Goal: Transaction & Acquisition: Purchase product/service

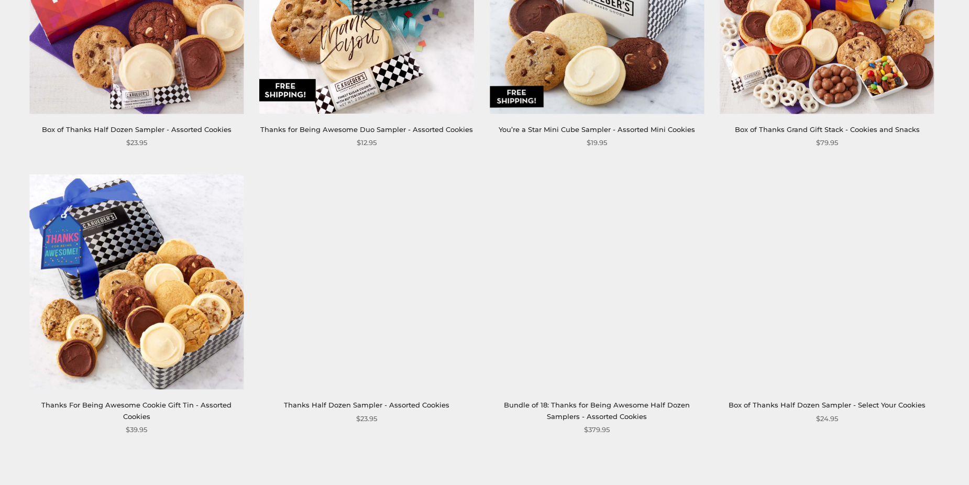
scroll to position [1676, 0]
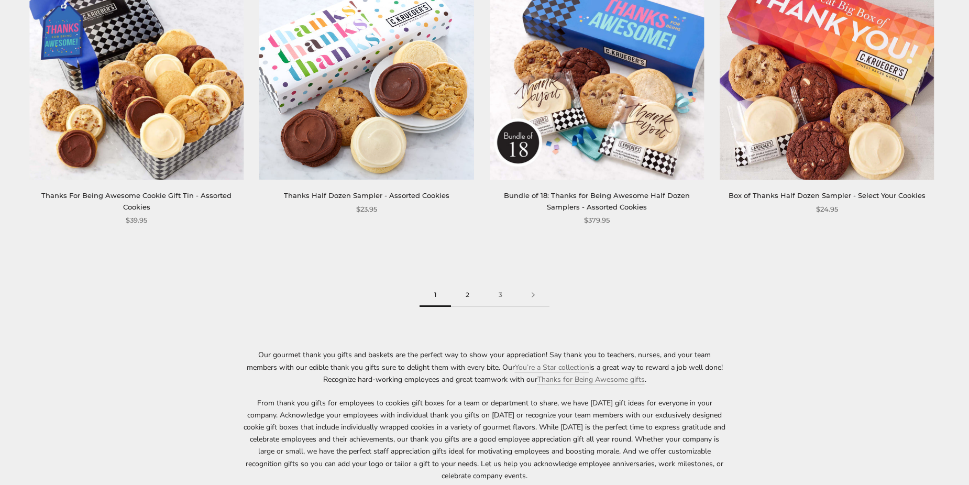
click at [469, 294] on link "2" at bounding box center [467, 295] width 33 height 24
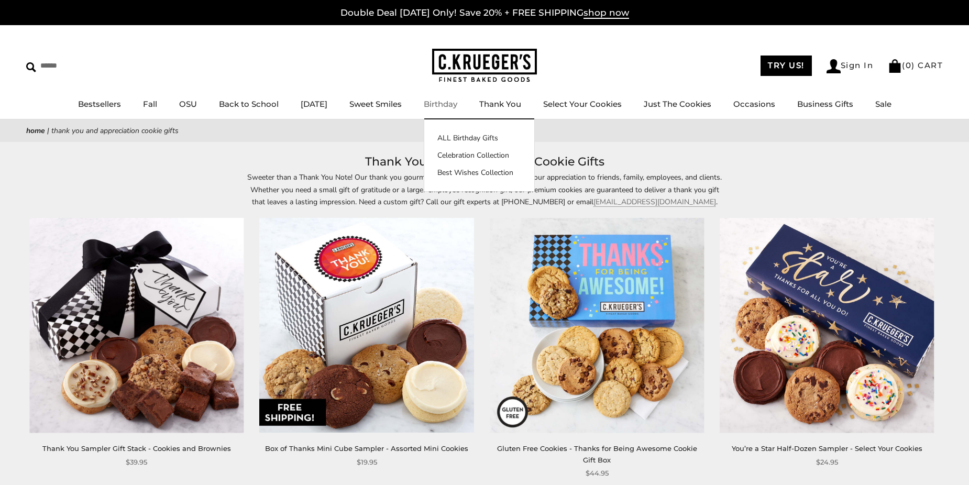
click at [440, 104] on link "Birthday" at bounding box center [441, 104] width 34 height 10
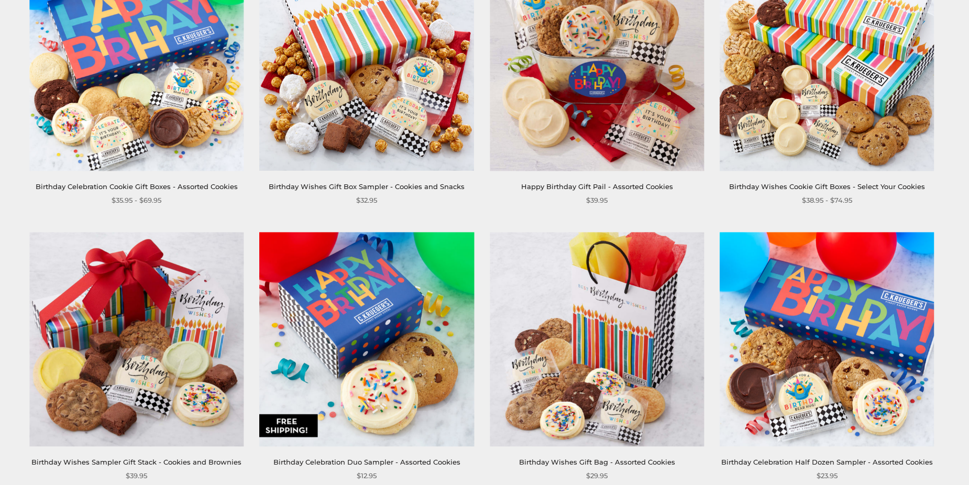
scroll to position [314, 0]
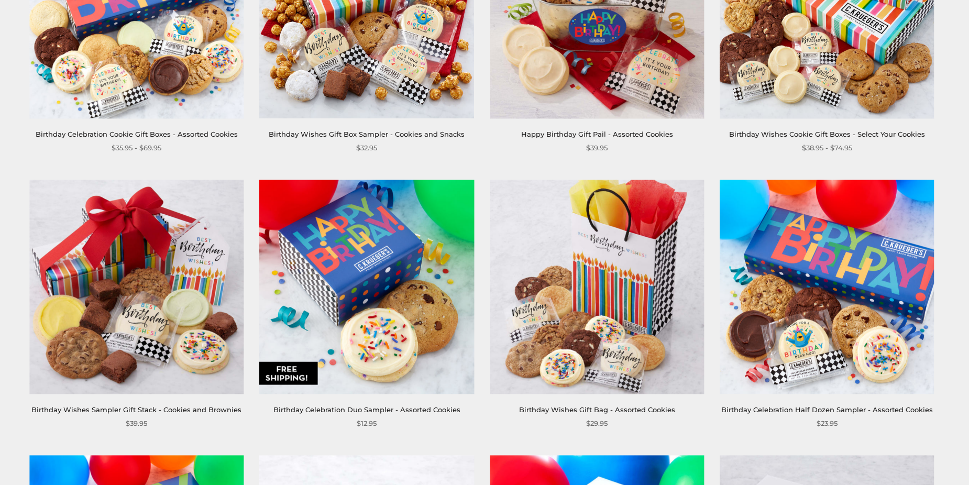
click at [111, 306] on img at bounding box center [136, 287] width 214 height 214
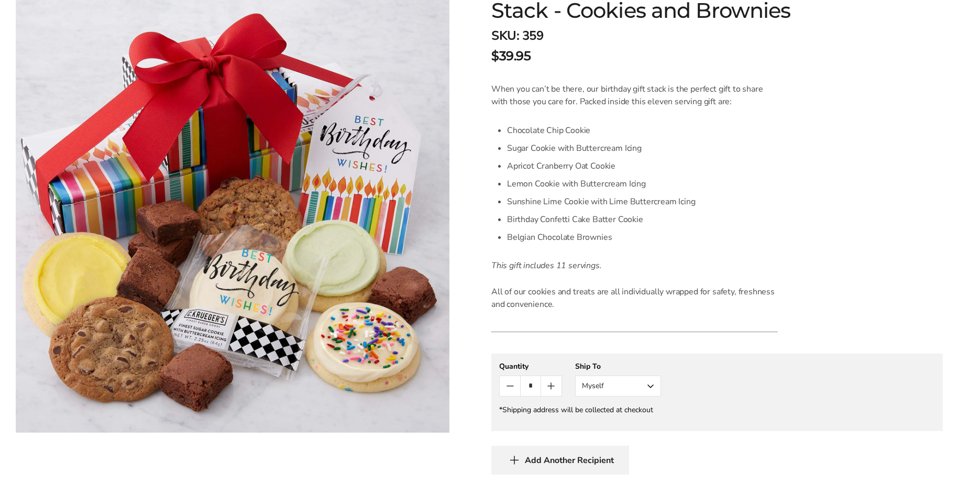
scroll to position [262, 0]
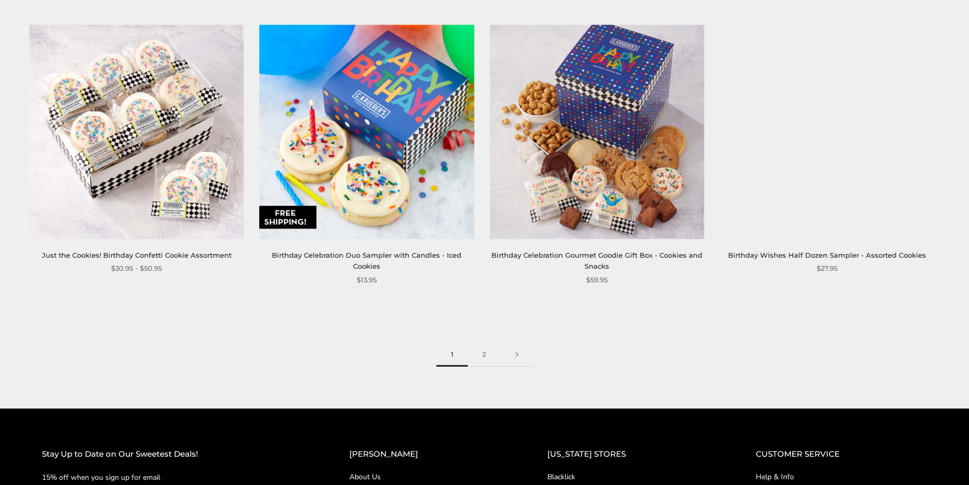
scroll to position [1623, 0]
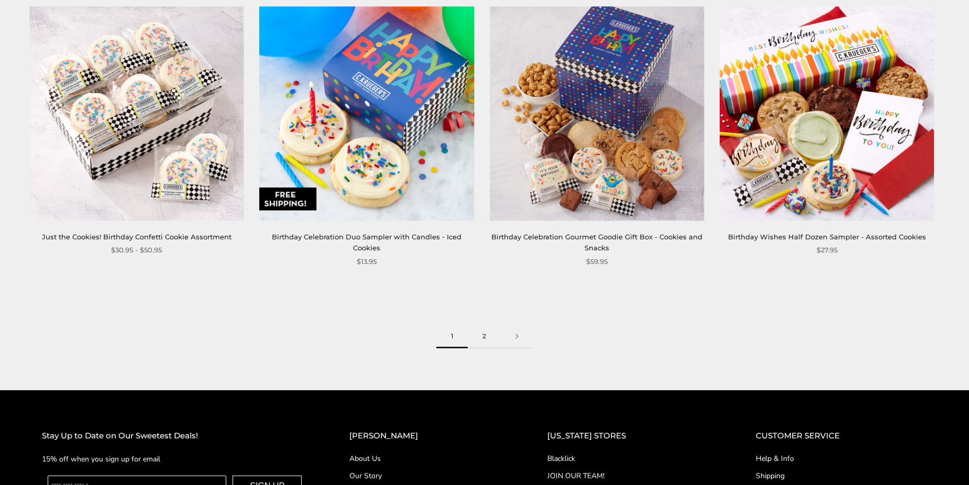
click at [486, 325] on link "2" at bounding box center [484, 337] width 33 height 24
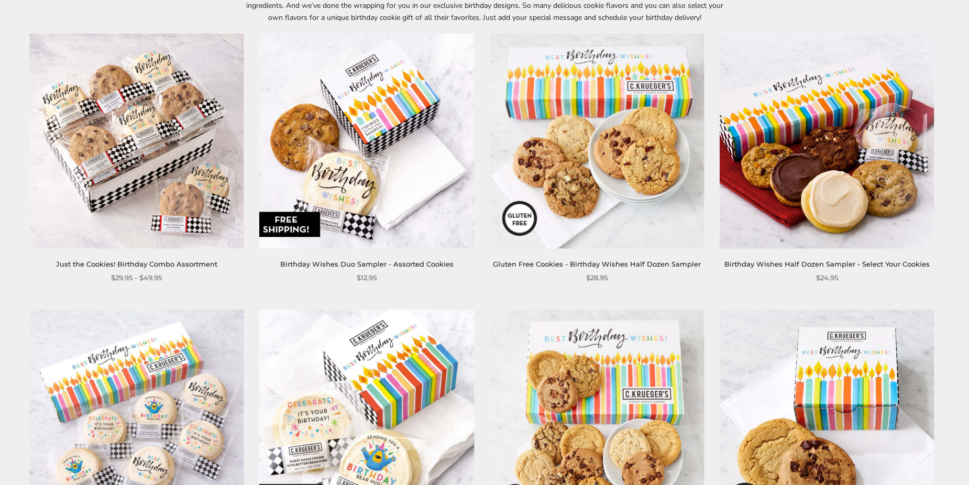
scroll to position [209, 0]
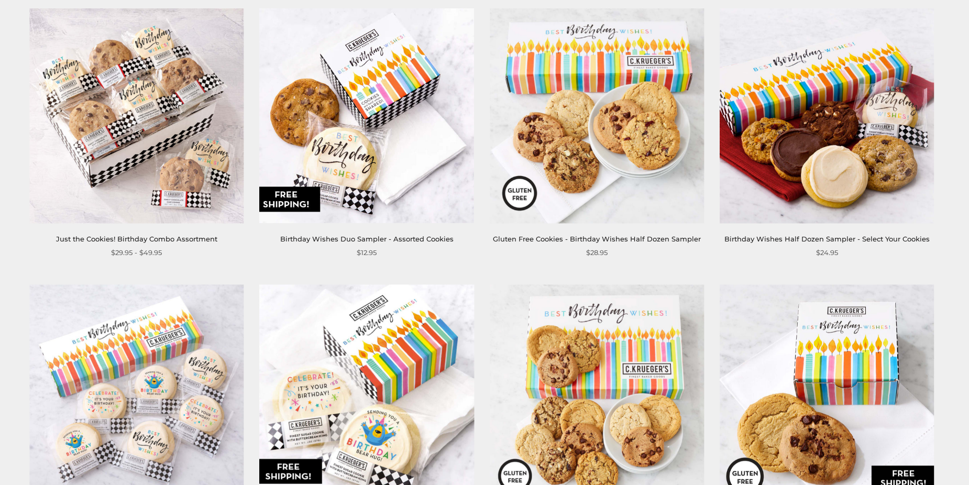
click at [826, 236] on link "Birthday Wishes Half Dozen Sampler - Select Your Cookies" at bounding box center [826, 239] width 205 height 8
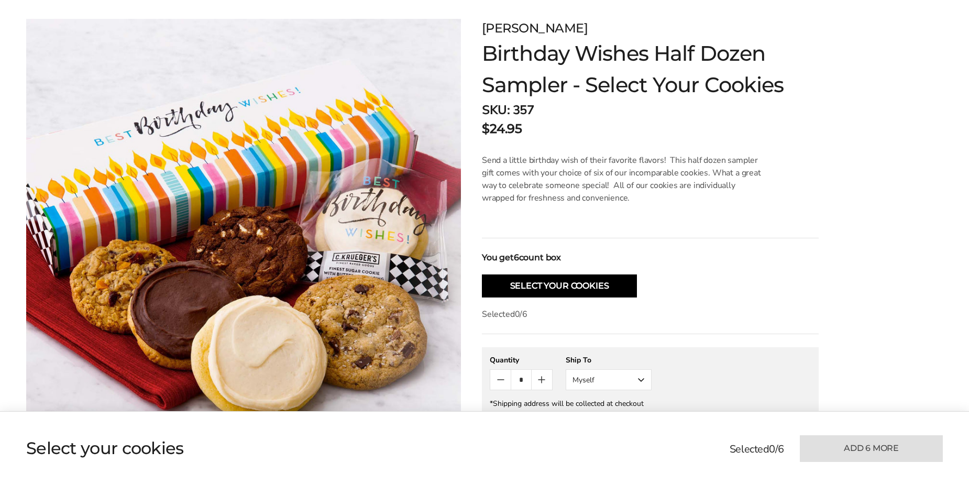
scroll to position [262, 0]
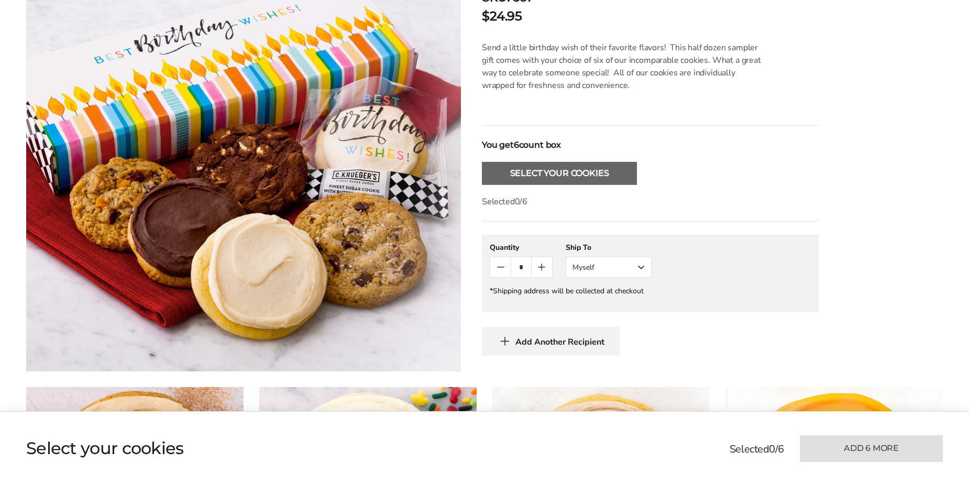
click at [583, 176] on button "Select Your Cookies" at bounding box center [559, 173] width 155 height 23
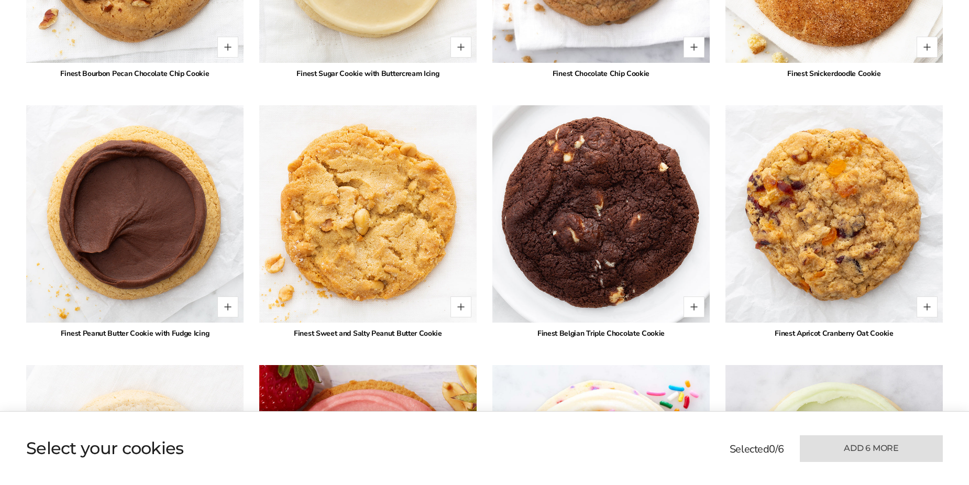
scroll to position [1362, 0]
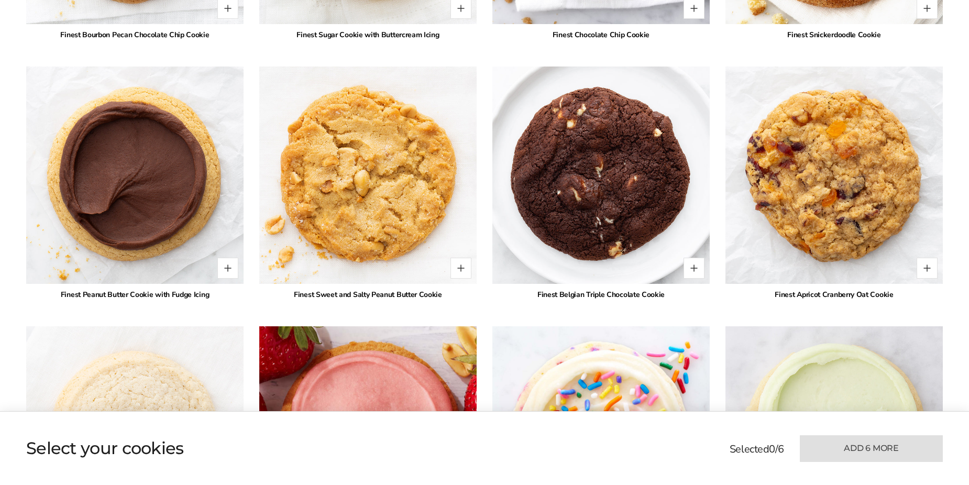
click at [600, 295] on div "Finest Belgian Triple Chocolate Cookie" at bounding box center [600, 294] width 217 height 11
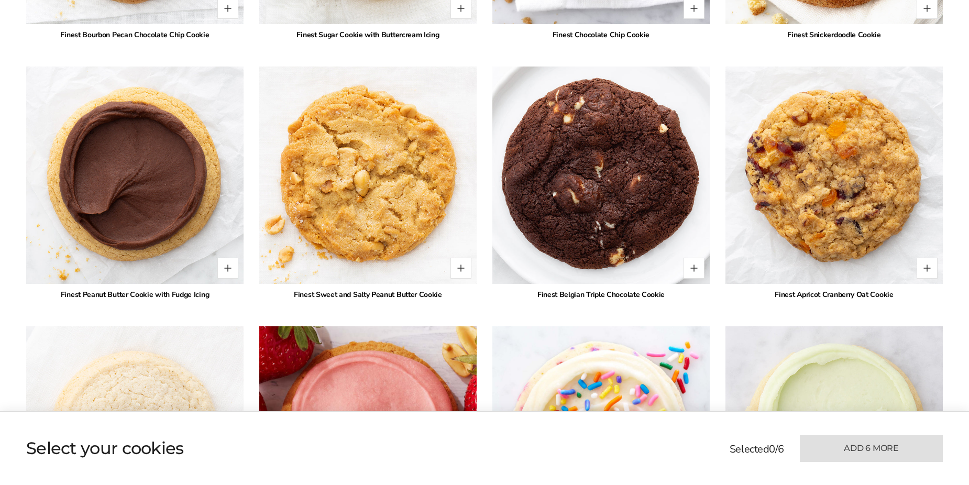
click at [594, 239] on img at bounding box center [600, 175] width 239 height 239
click at [588, 216] on img at bounding box center [600, 175] width 239 height 239
click at [588, 188] on img at bounding box center [600, 175] width 239 height 239
click at [586, 185] on img at bounding box center [600, 175] width 239 height 239
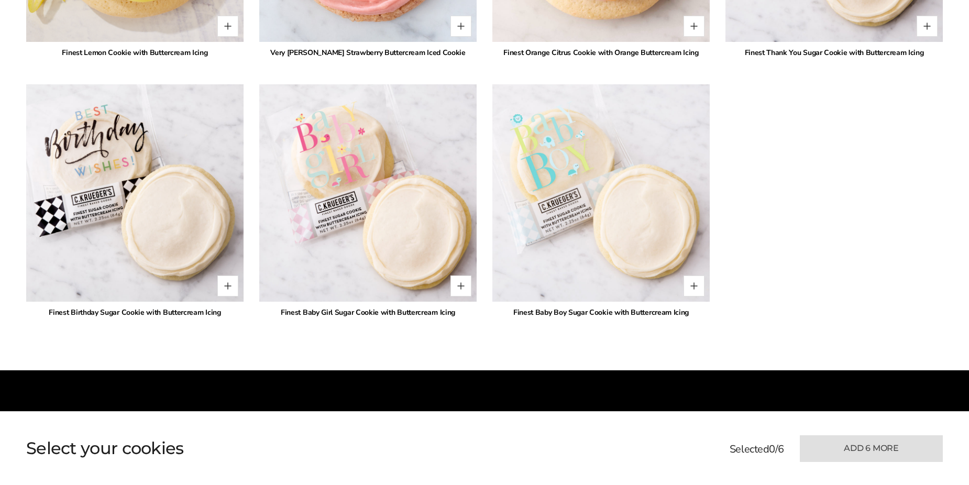
scroll to position [2252, 0]
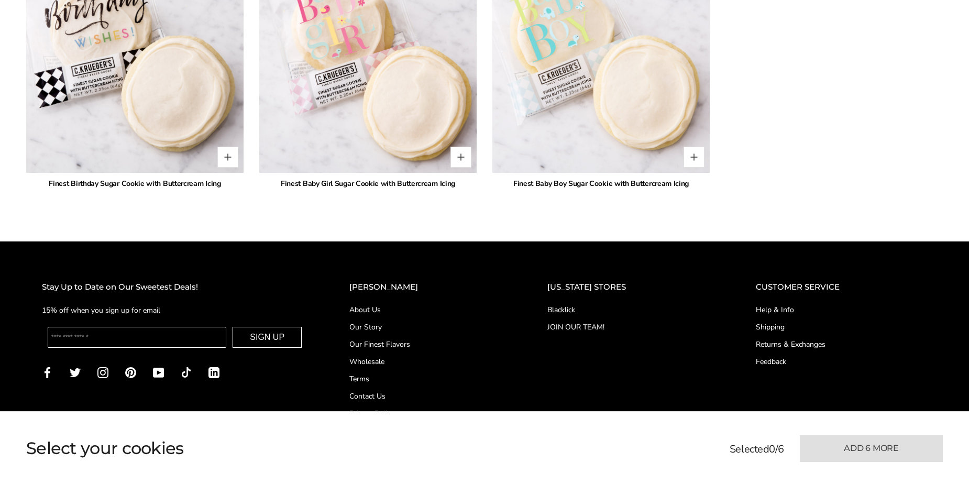
click at [395, 310] on link "About Us" at bounding box center [427, 309] width 156 height 11
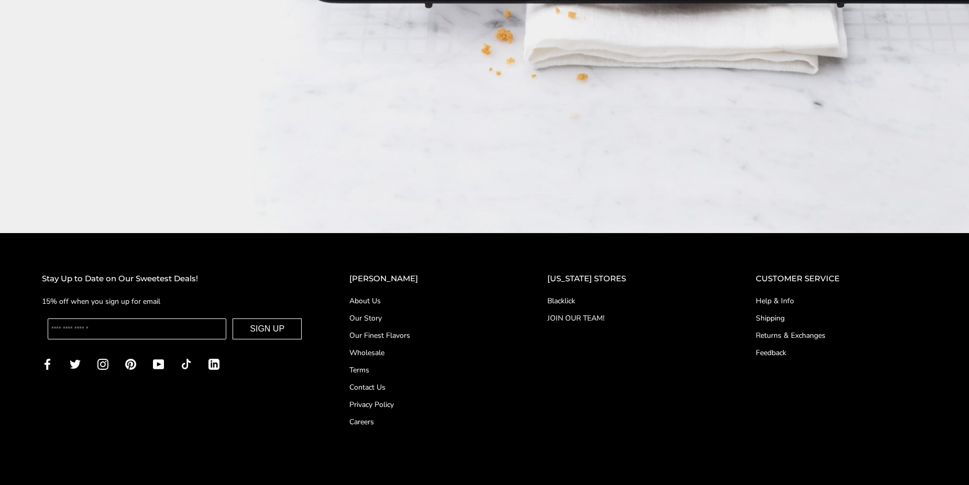
scroll to position [1881, 0]
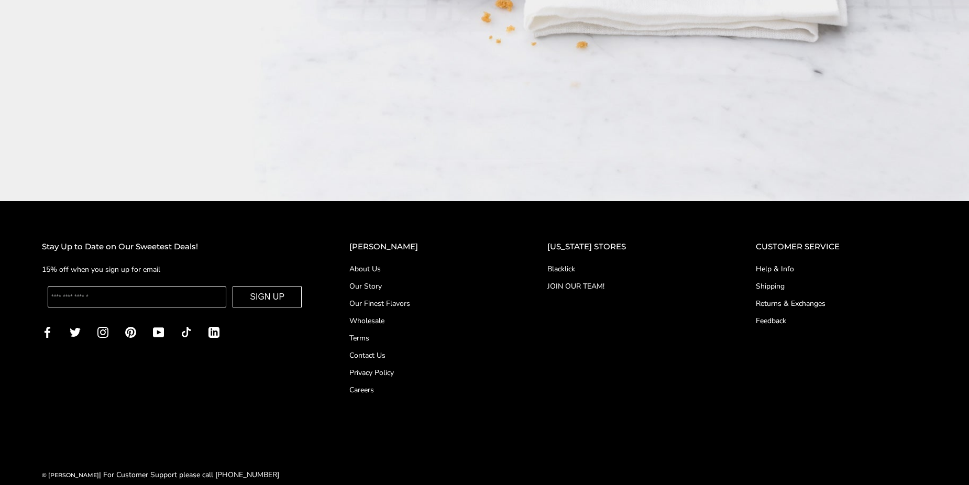
click at [759, 281] on link "Shipping" at bounding box center [841, 286] width 171 height 11
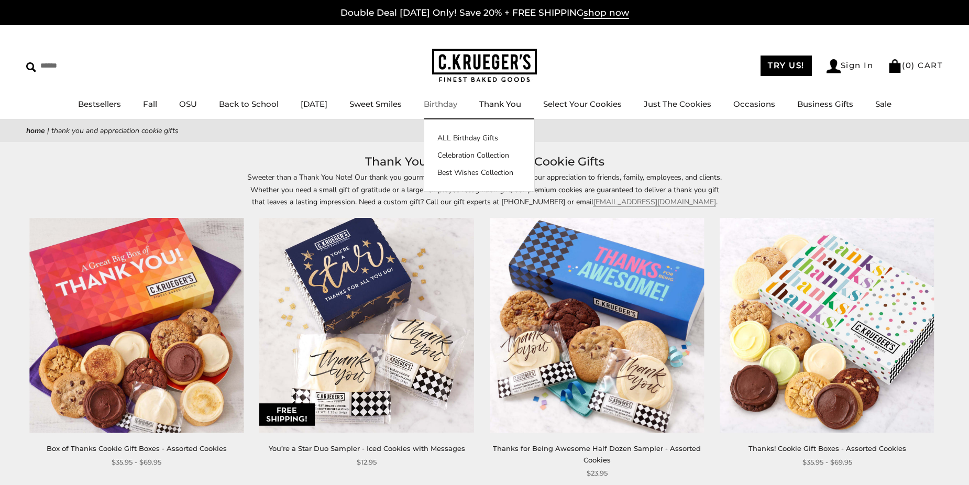
click at [444, 99] on link "Birthday" at bounding box center [441, 104] width 34 height 10
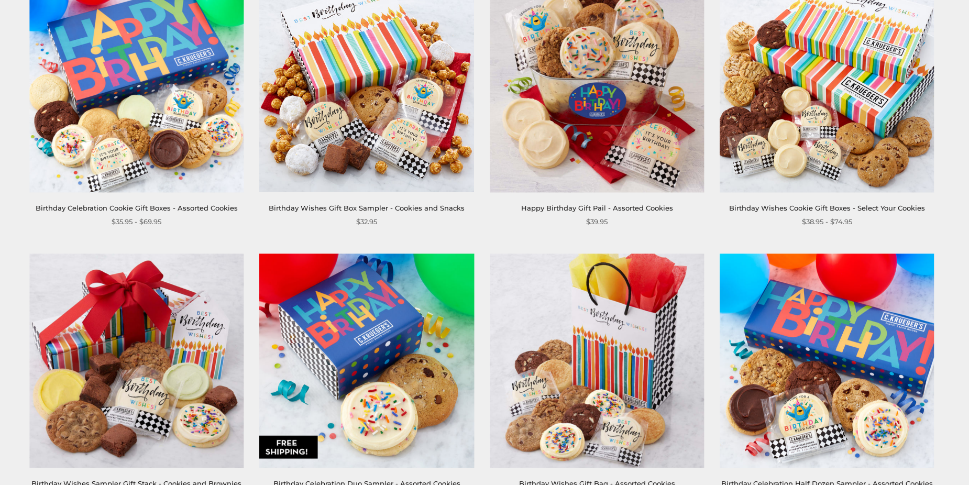
scroll to position [209, 0]
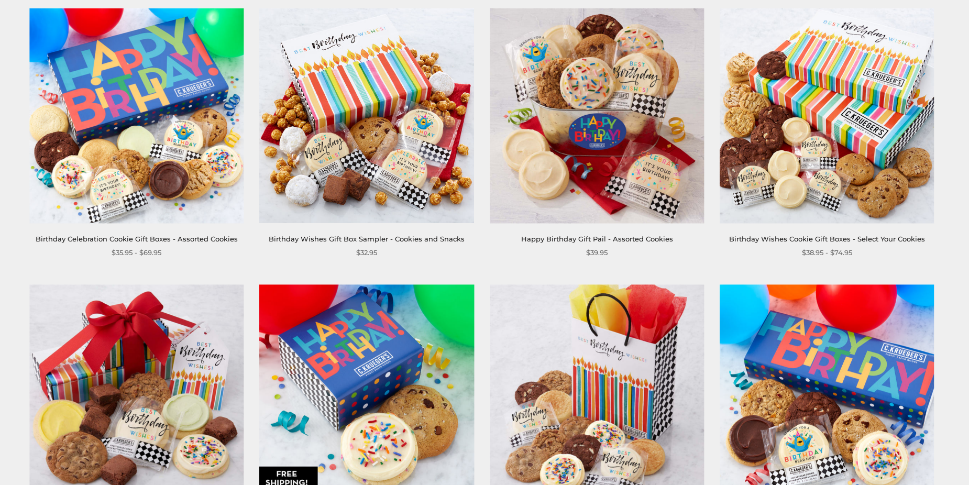
click at [787, 188] on img at bounding box center [827, 116] width 214 height 214
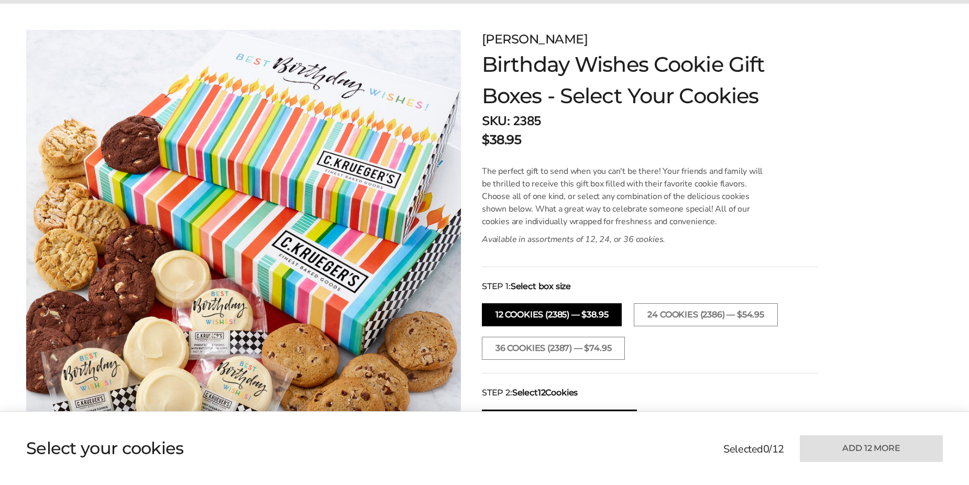
scroll to position [157, 0]
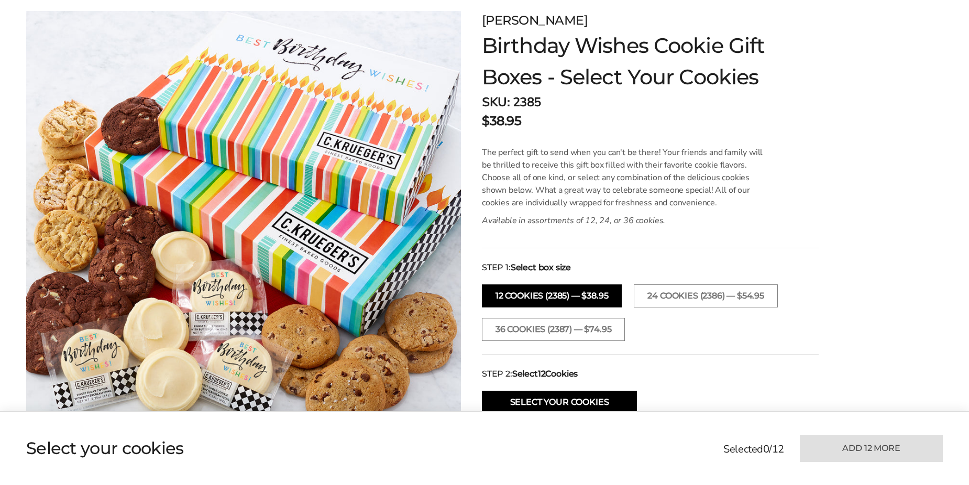
click at [541, 294] on button "12 Cookies (2385) — $38.95" at bounding box center [552, 295] width 140 height 23
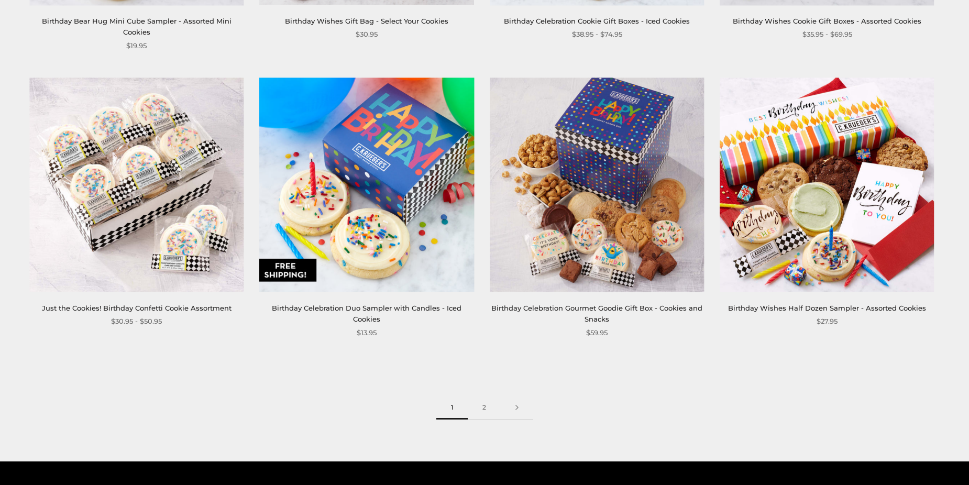
scroll to position [1571, 0]
